Goal: Task Accomplishment & Management: Use online tool/utility

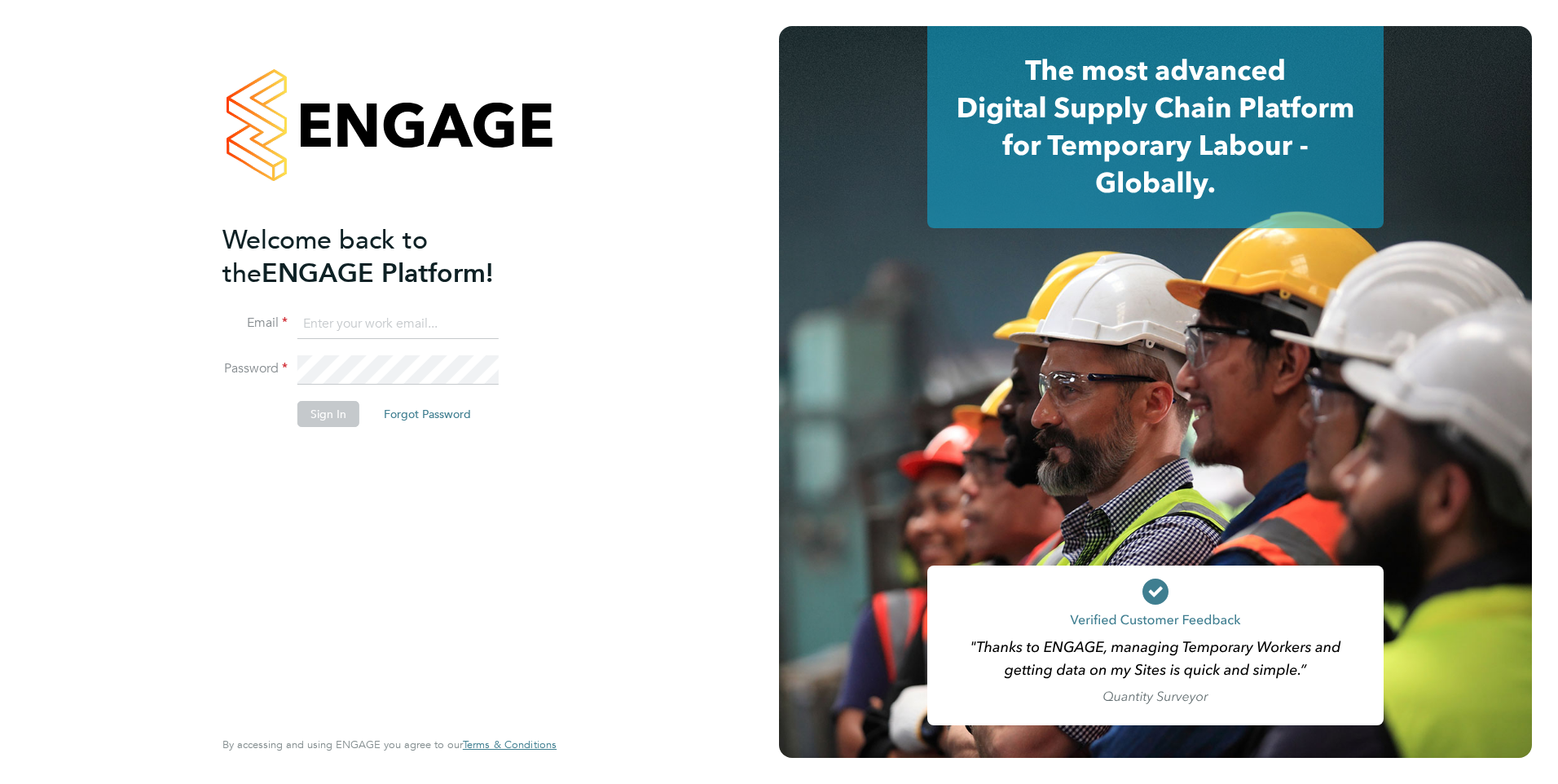
type input "[EMAIL_ADDRESS][DOMAIN_NAME]"
click at [321, 410] on button "Sign In" at bounding box center [328, 414] width 62 height 26
